Goal: Transaction & Acquisition: Purchase product/service

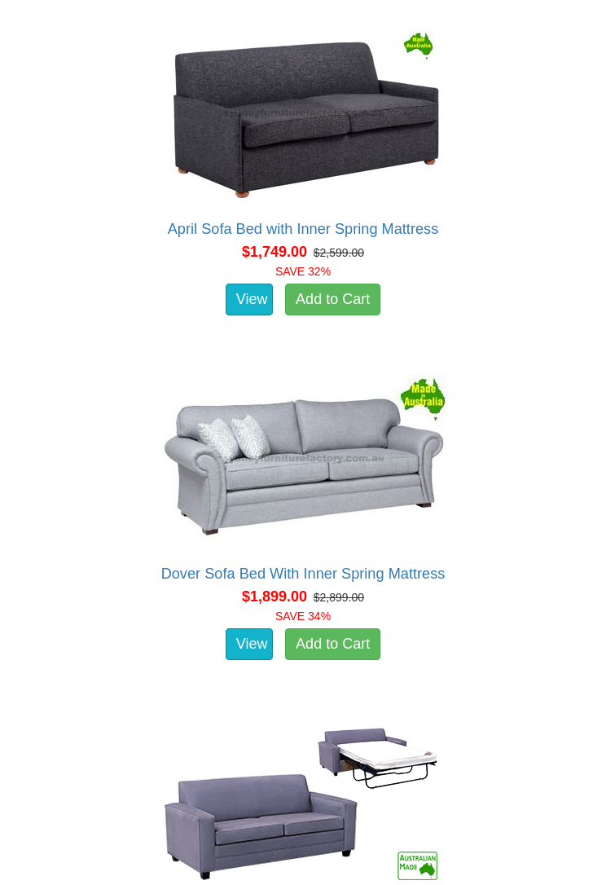
scroll to position [2816, 0]
click at [258, 636] on link "View" at bounding box center [249, 644] width 47 height 33
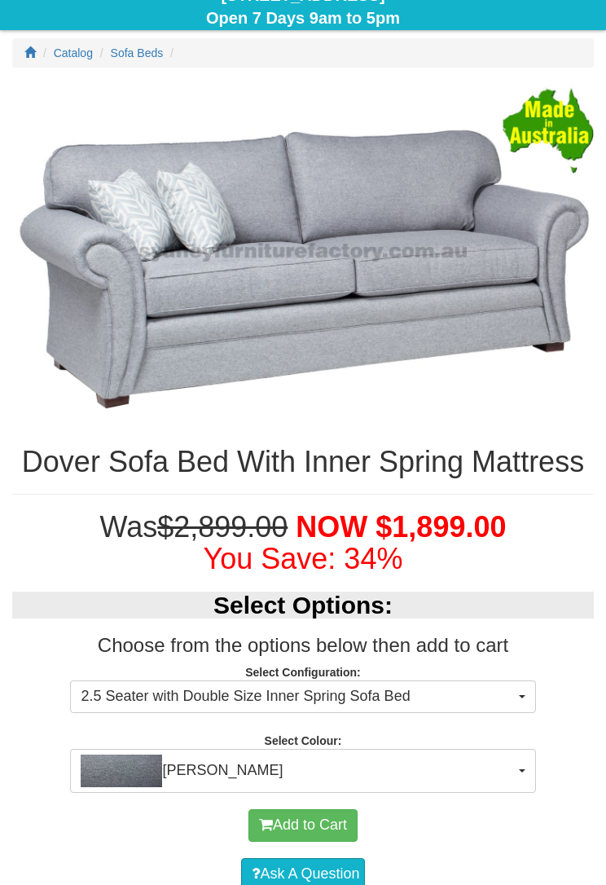
scroll to position [483, 0]
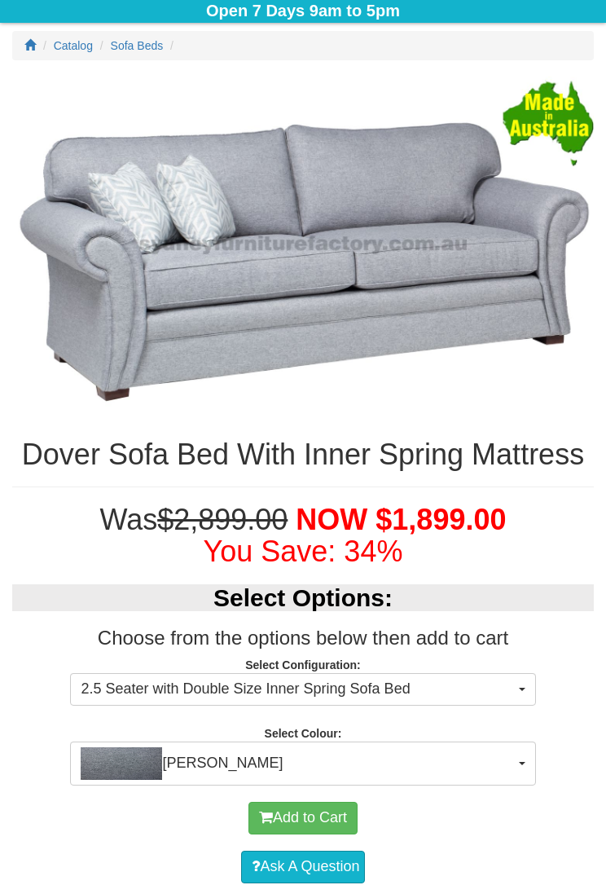
click at [524, 724] on button "[PERSON_NAME]" at bounding box center [302, 763] width 465 height 44
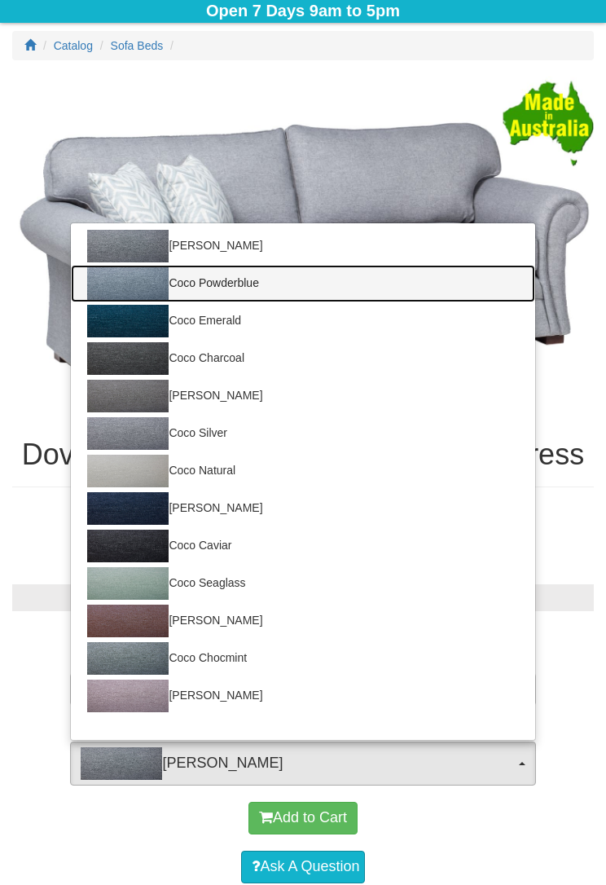
click at [151, 300] on img at bounding box center [127, 283] width 81 height 33
select select "168"
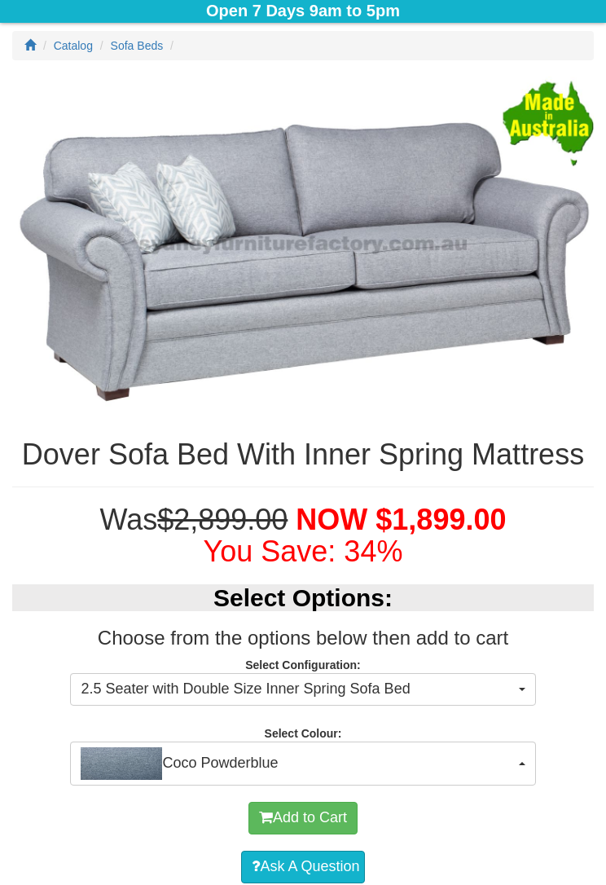
click at [524, 705] on button "2.5 Seater with Double Size Inner Spring Sofa Bed" at bounding box center [302, 689] width 465 height 33
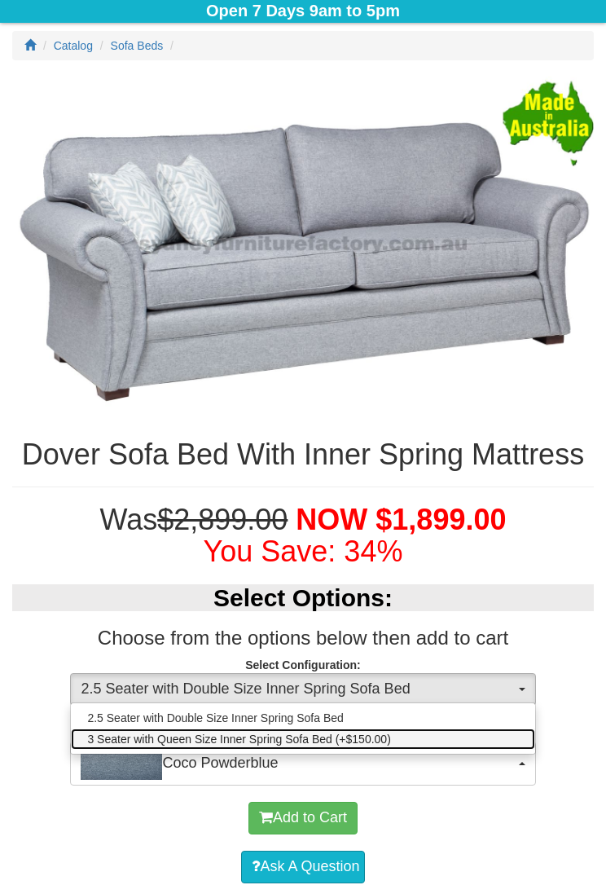
click at [464, 724] on link "3 Seater with Queen Size Inner Spring Sofa Bed (+$150.00)" at bounding box center [302, 738] width 463 height 21
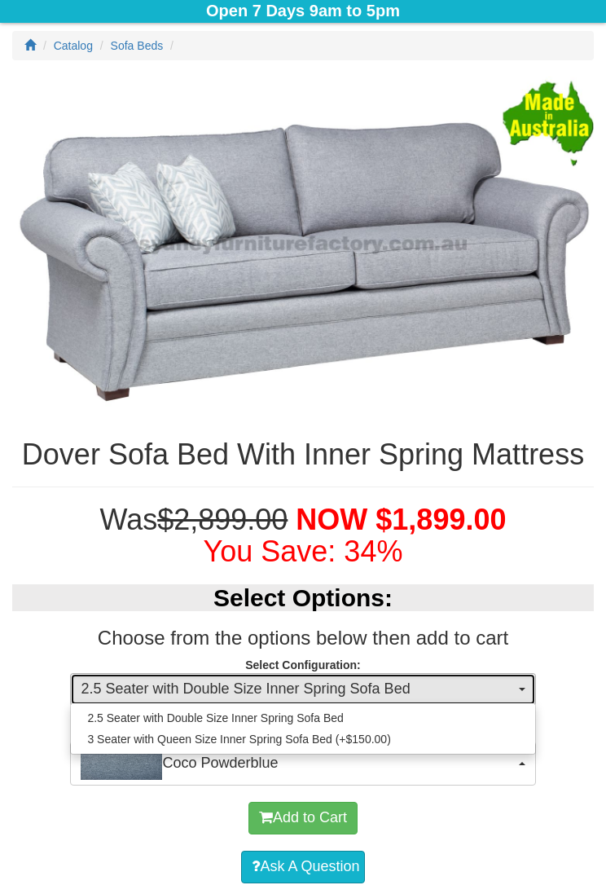
select select "440"
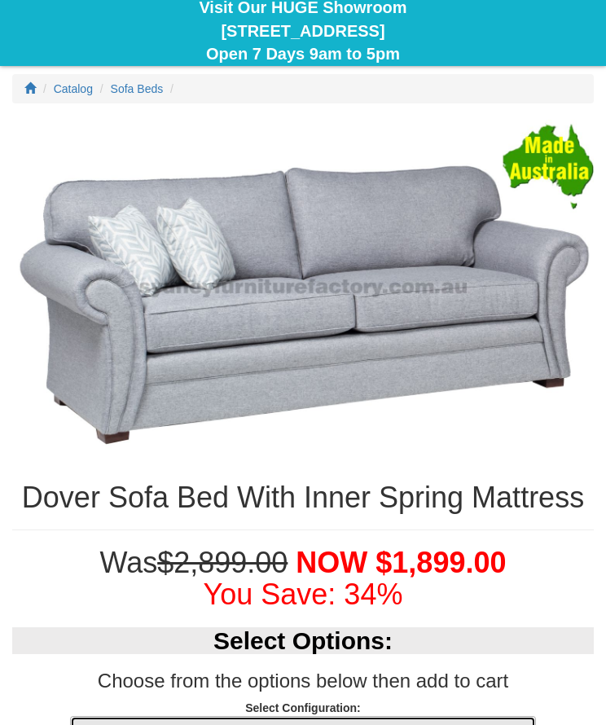
scroll to position [440, 0]
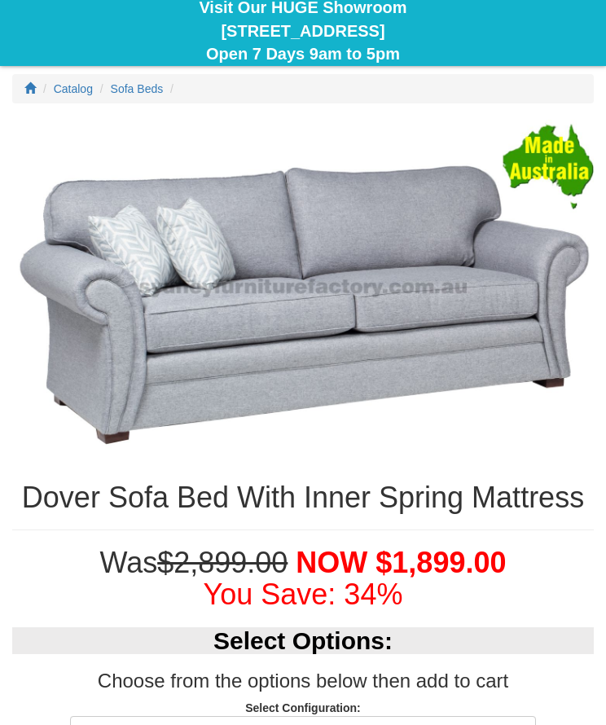
click at [471, 341] on img at bounding box center [303, 288] width 582 height 337
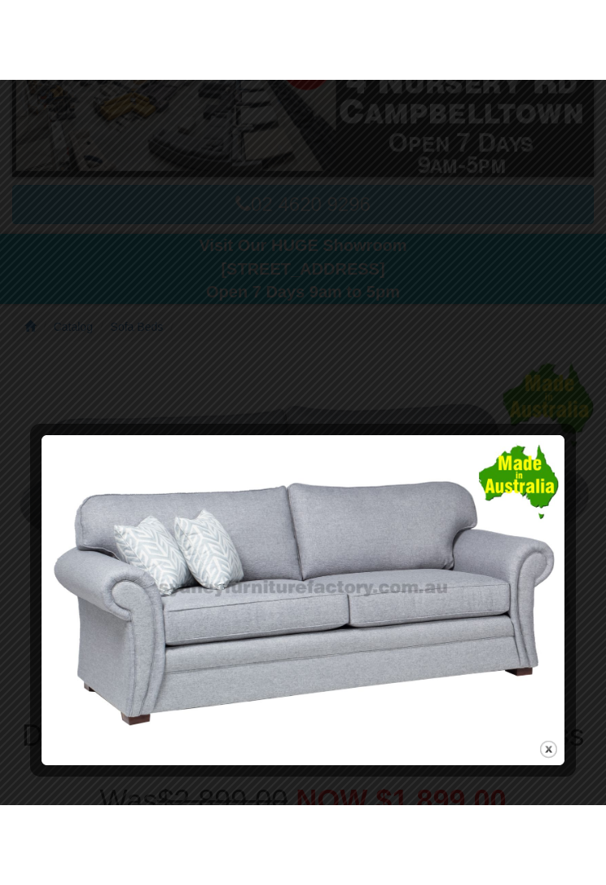
scroll to position [301, 0]
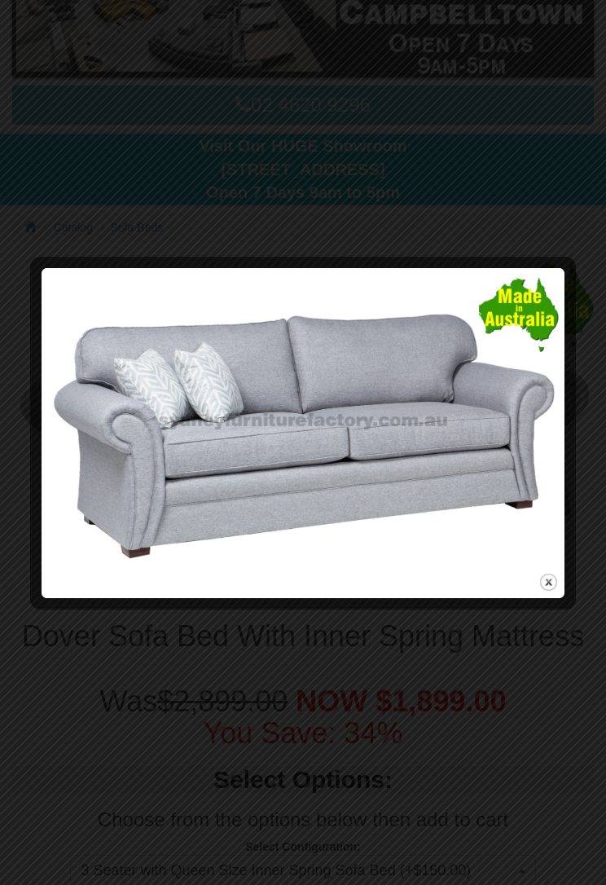
click at [554, 577] on button "close" at bounding box center [548, 582] width 20 height 20
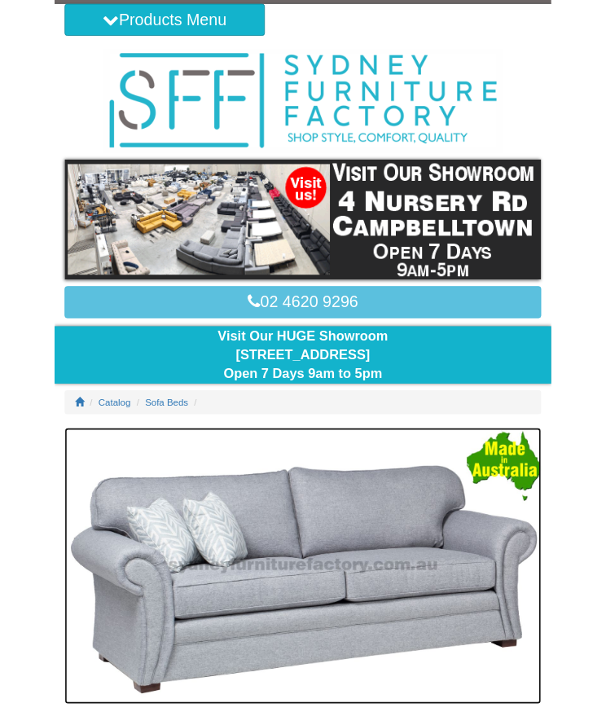
scroll to position [0, 0]
